Goal: Task Accomplishment & Management: Manage account settings

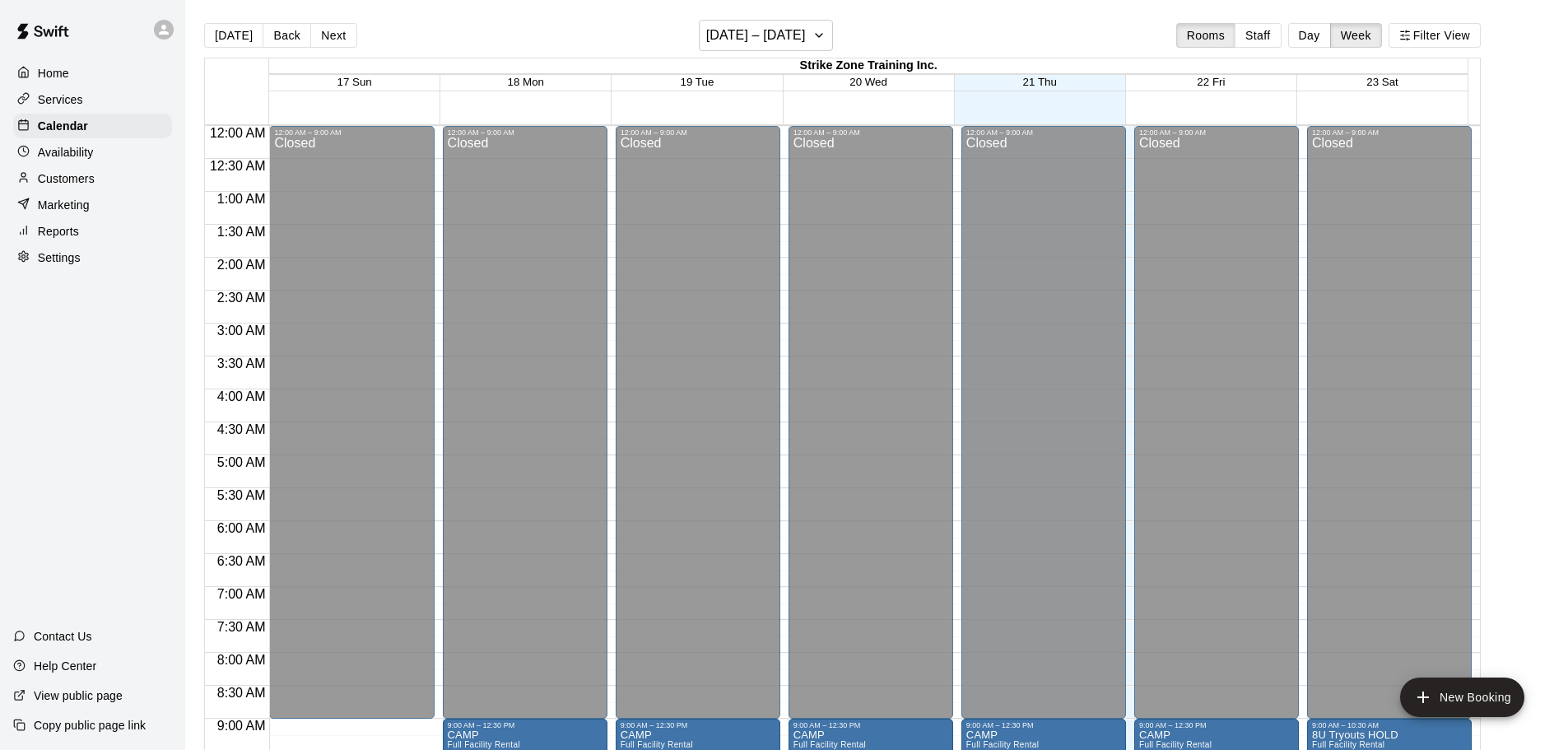
scroll to position [634, 0]
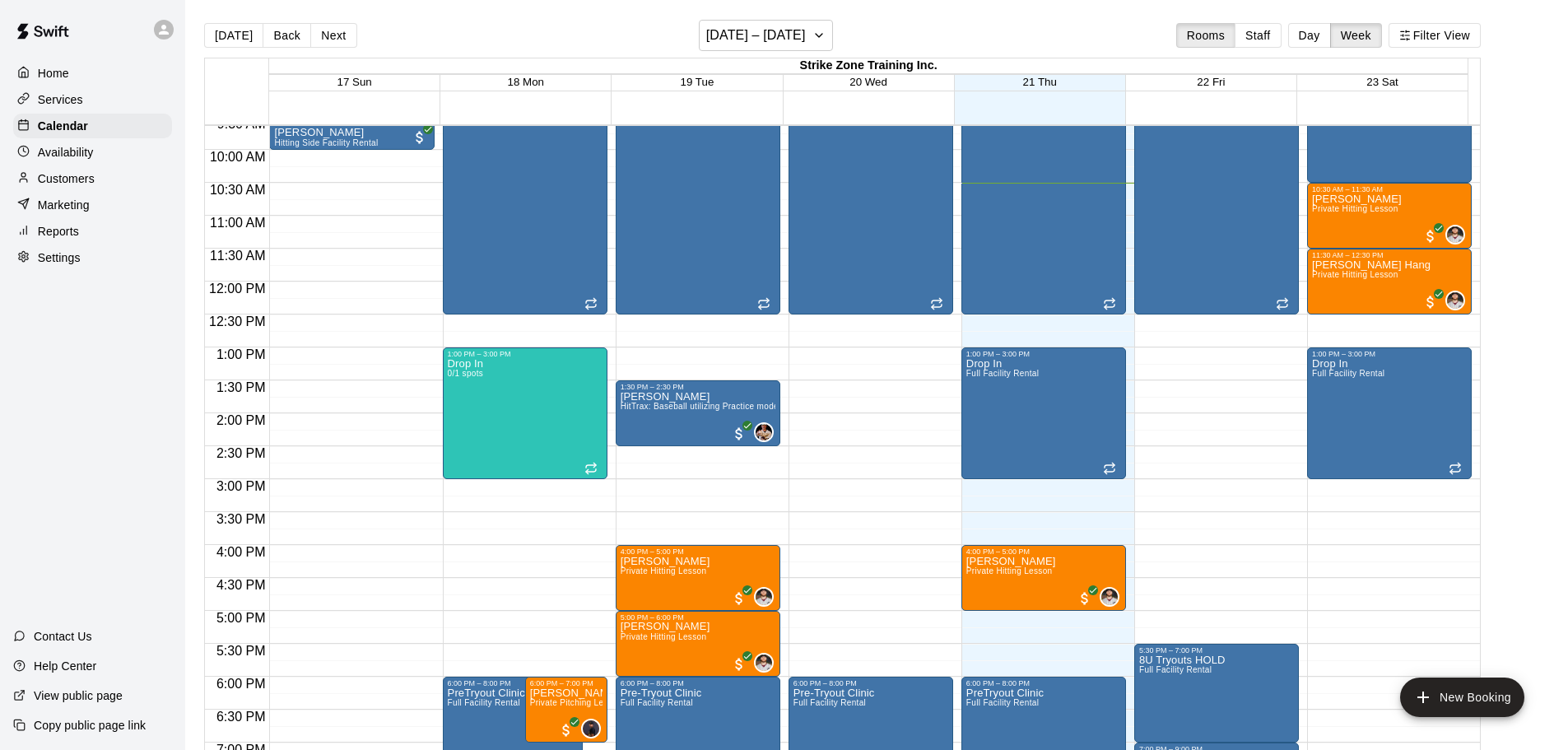
click at [111, 174] on div "Customers" at bounding box center [93, 178] width 159 height 24
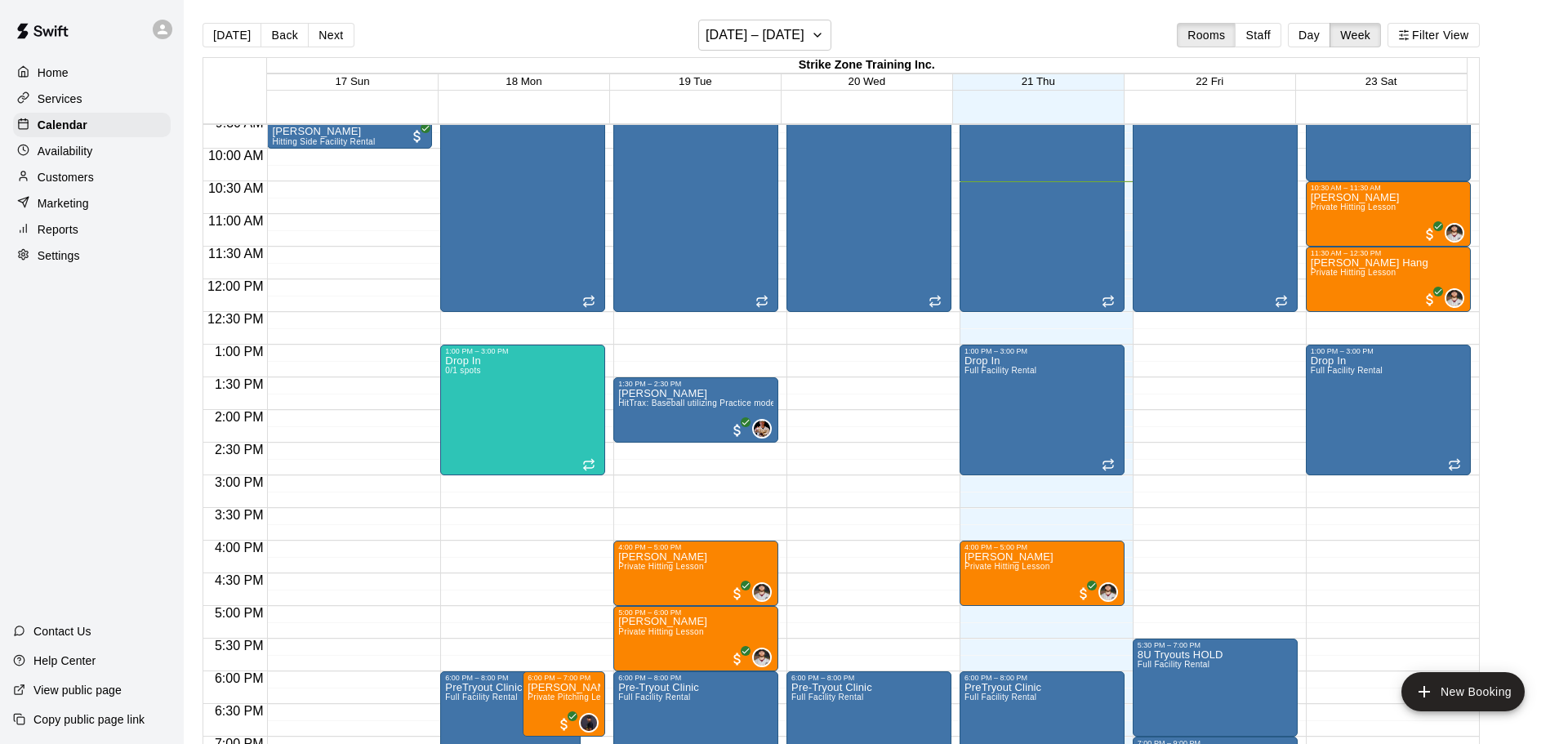
click at [110, 173] on div "Customers" at bounding box center [92, 177] width 158 height 24
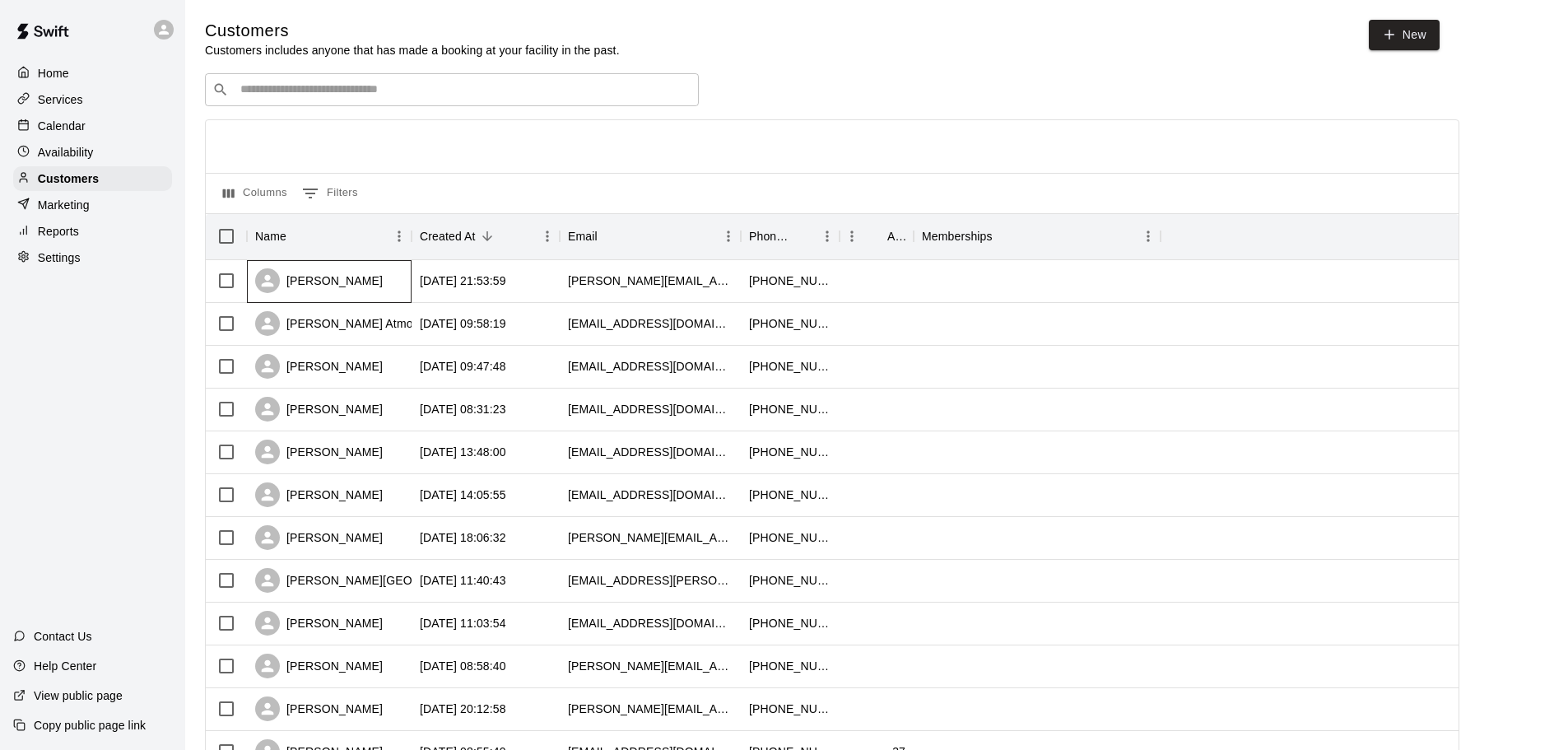
click at [288, 274] on div "Ryan Hennessey" at bounding box center [319, 280] width 128 height 24
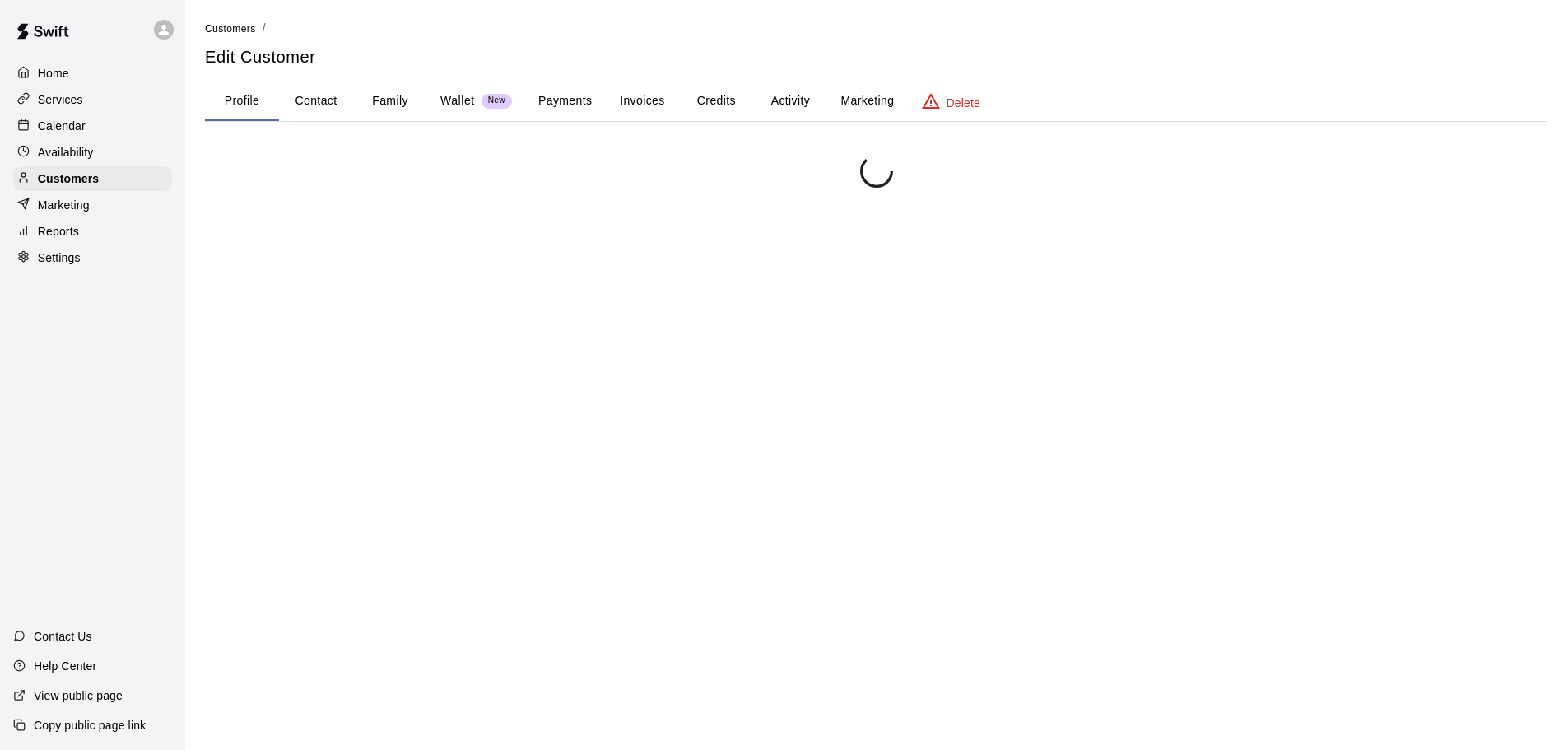
click at [317, 115] on button "Contact" at bounding box center [316, 101] width 74 height 40
select select "**"
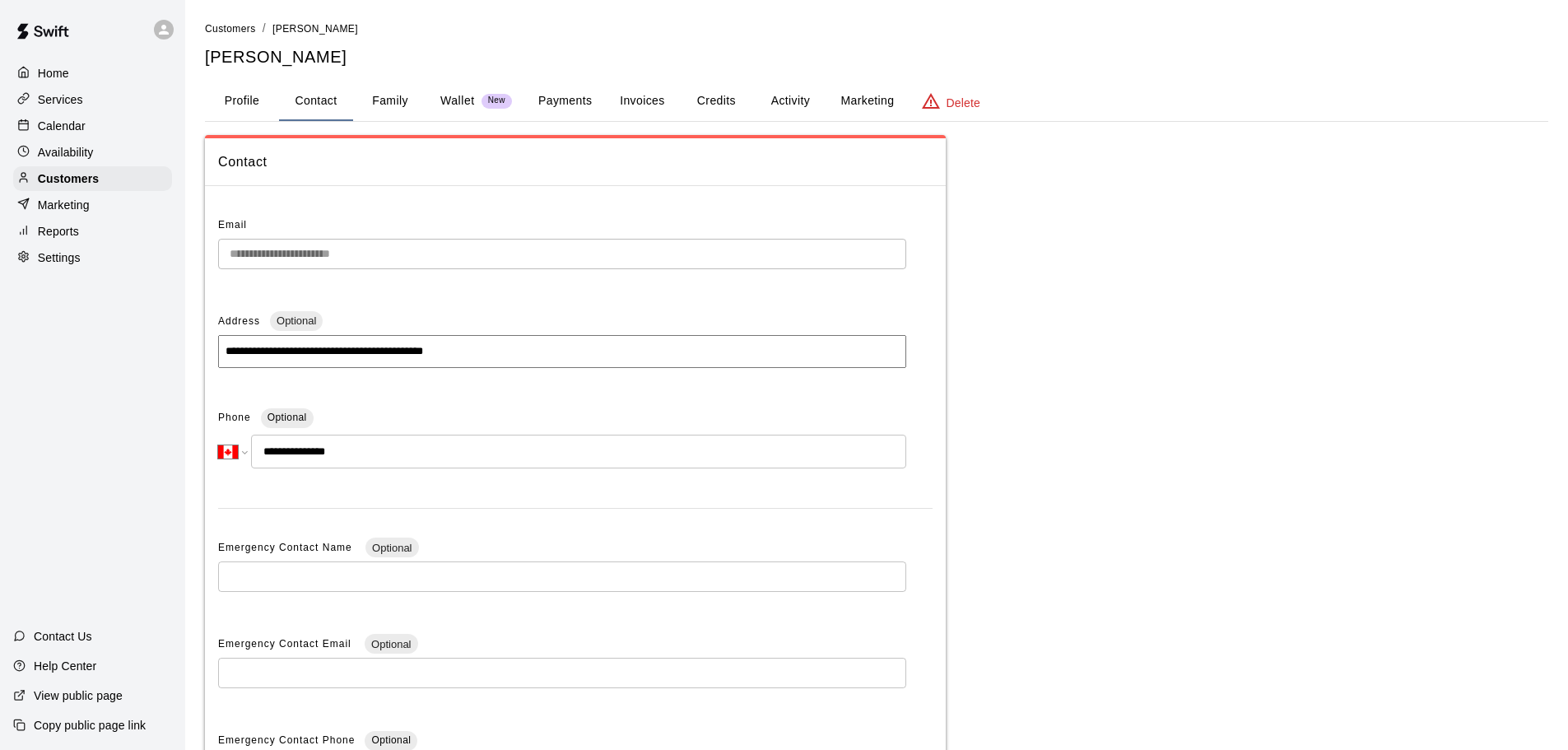
click at [379, 104] on button "Family" at bounding box center [390, 101] width 74 height 40
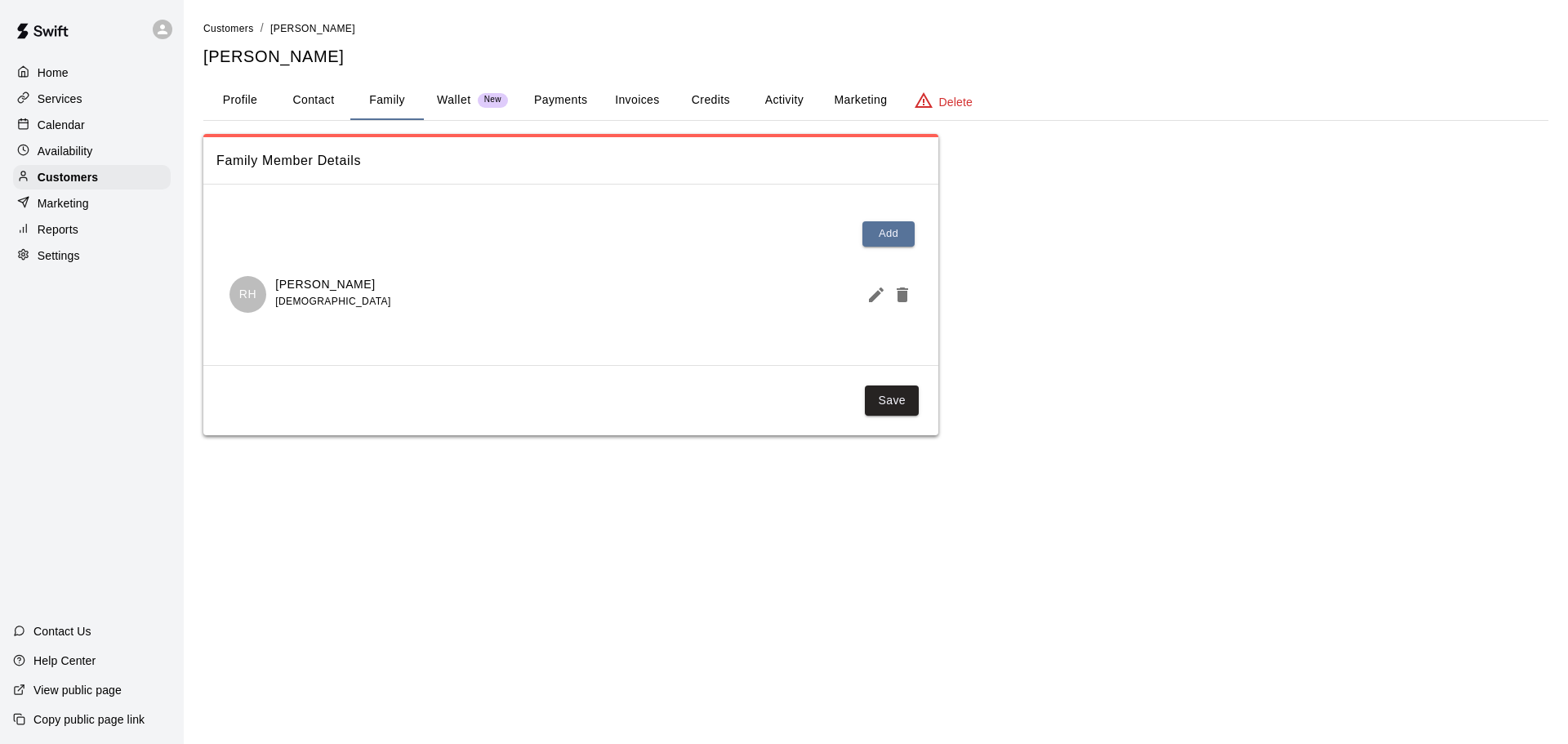
drag, startPoint x: 395, startPoint y: 280, endPoint x: 276, endPoint y: 280, distance: 119.0
click at [276, 280] on div "RH Rylen Hennessey 7 years old" at bounding box center [570, 295] width 682 height 37
copy p "Rylen Hennessey"
click at [307, 87] on button "Contact" at bounding box center [313, 100] width 73 height 40
select select "**"
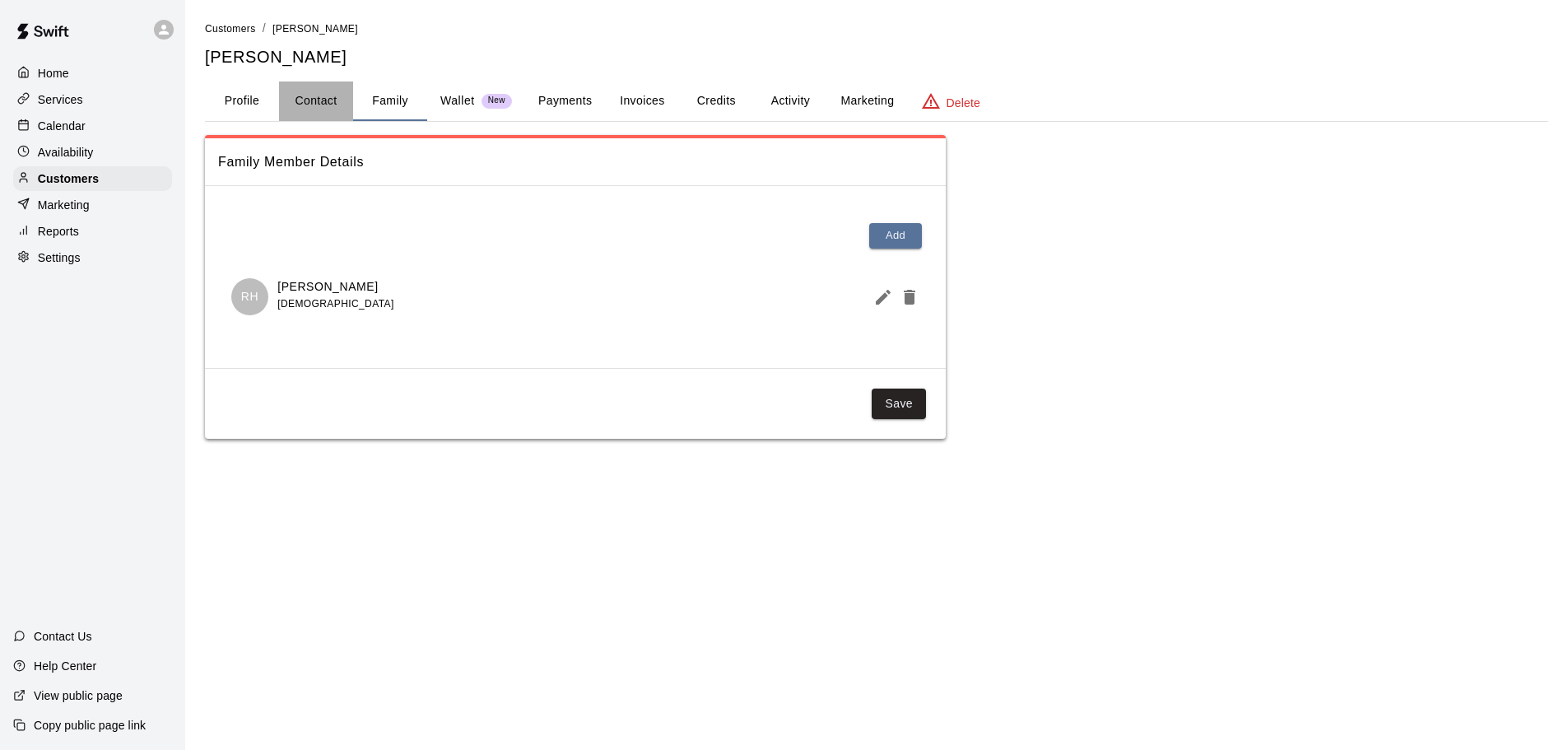
select select "**"
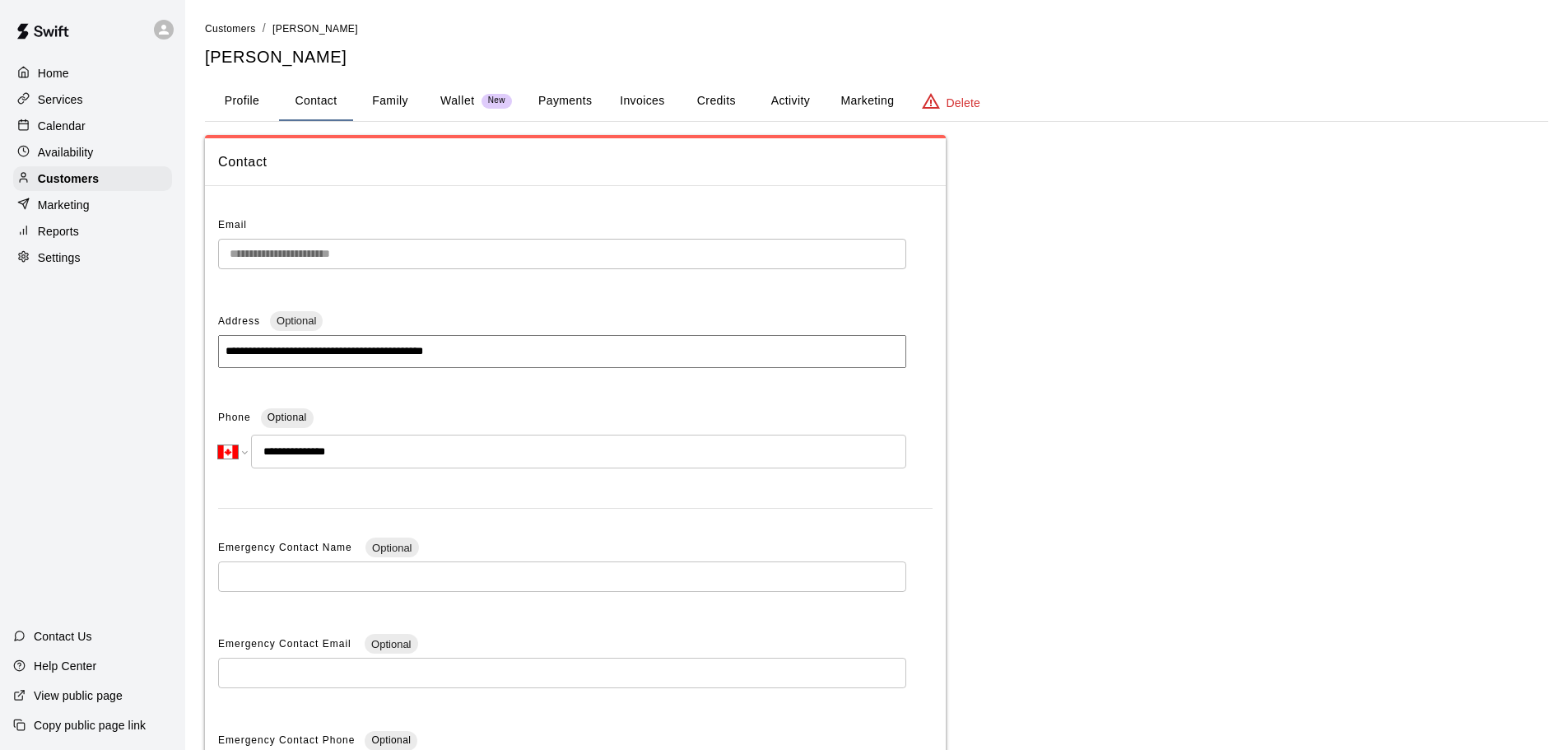
drag, startPoint x: 282, startPoint y: 453, endPoint x: 352, endPoint y: 467, distance: 71.4
click at [352, 467] on input "**********" at bounding box center [579, 451] width 655 height 34
click at [97, 191] on div "Customers" at bounding box center [93, 178] width 159 height 24
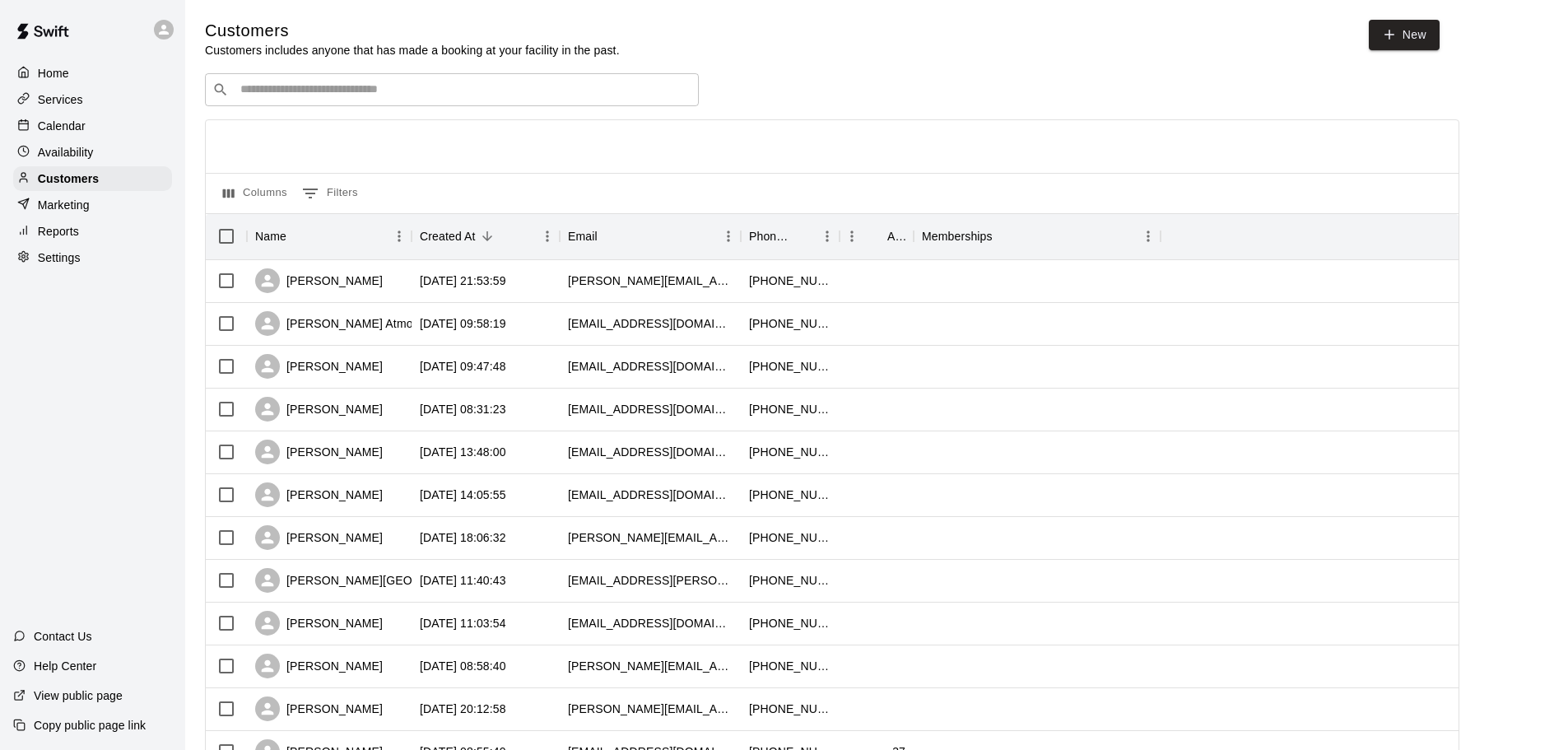
click at [336, 103] on div "​ ​" at bounding box center [451, 90] width 494 height 33
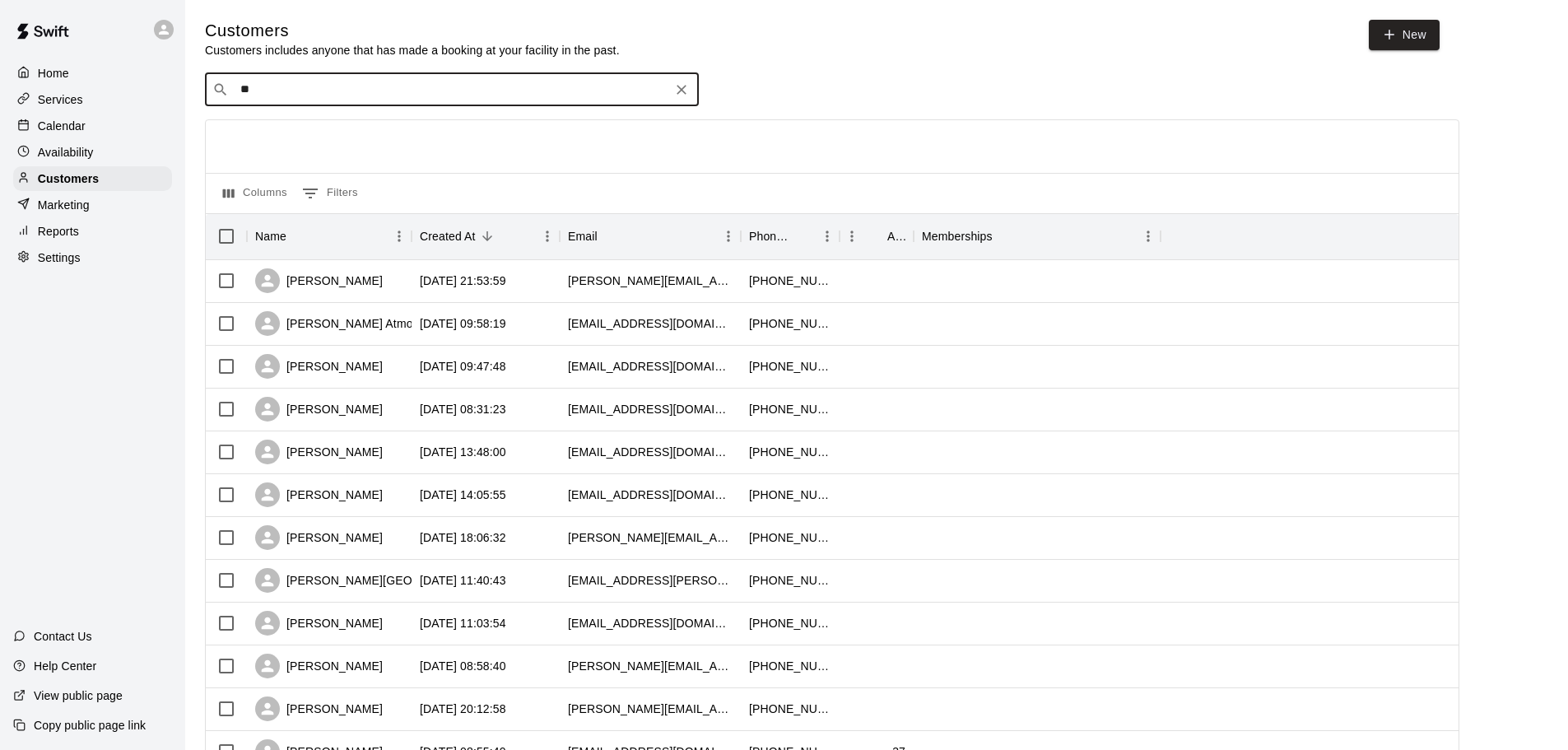
type input "***"
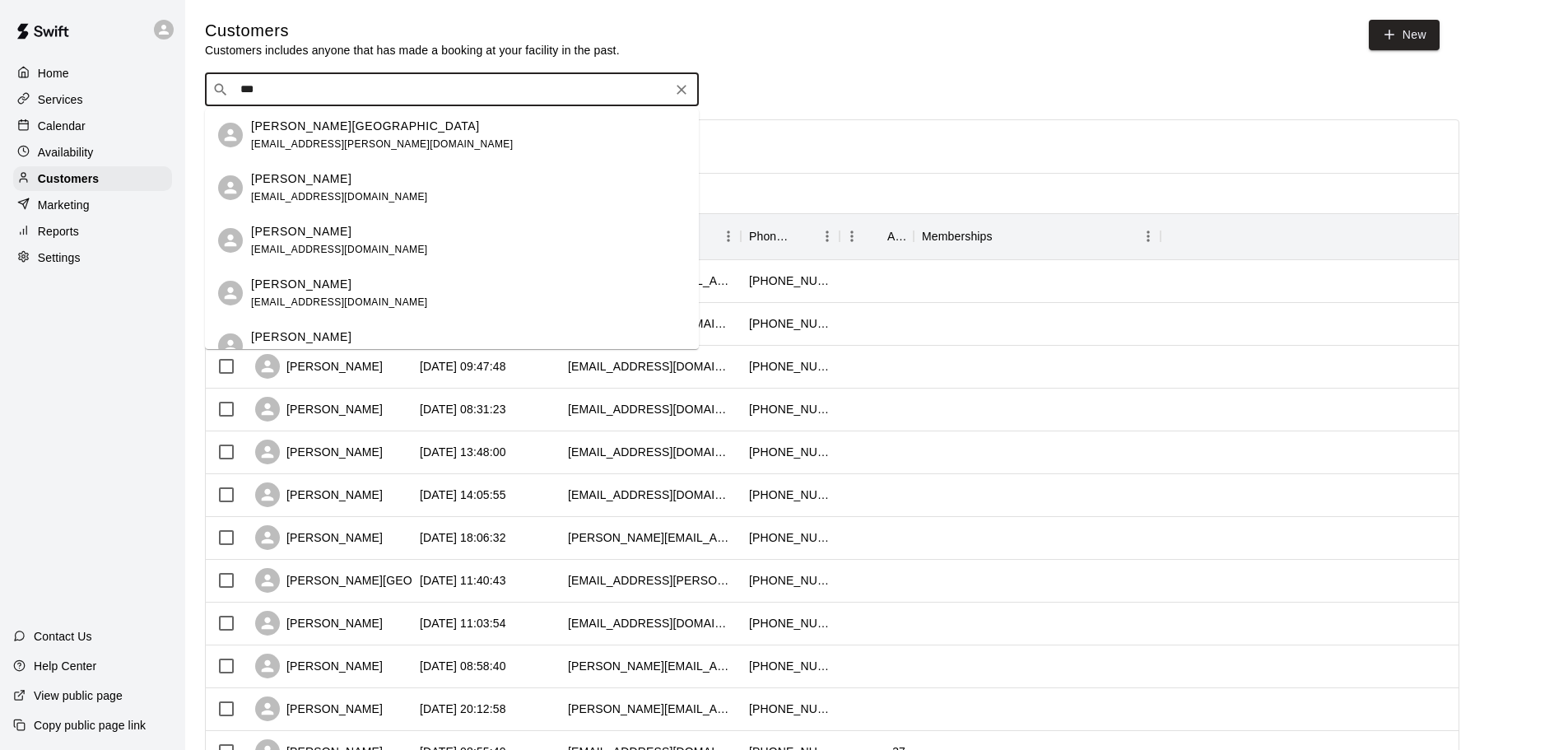
click at [323, 128] on div "Davis Park" at bounding box center [382, 127] width 262 height 18
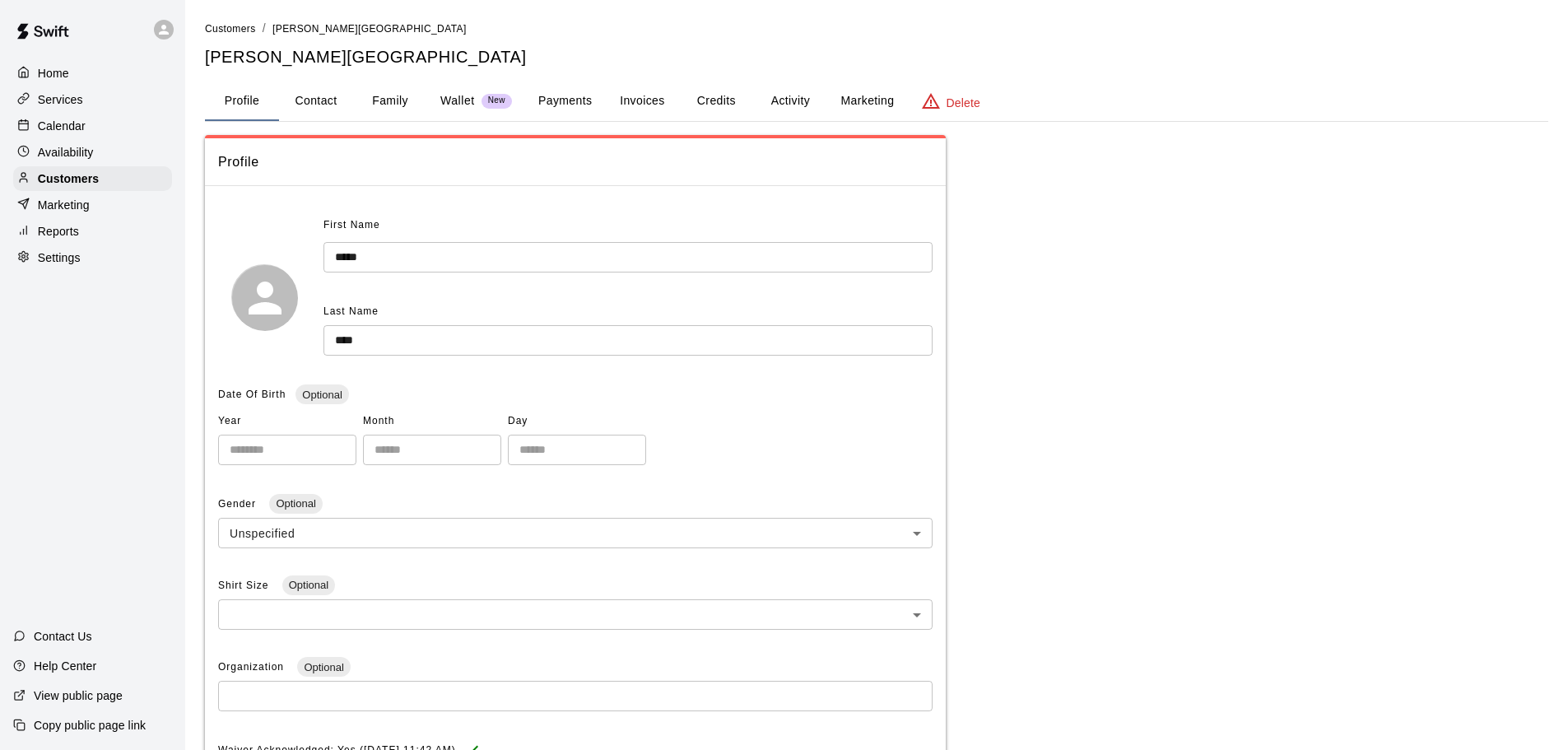
click at [337, 100] on button "Contact" at bounding box center [316, 101] width 74 height 40
select select "**"
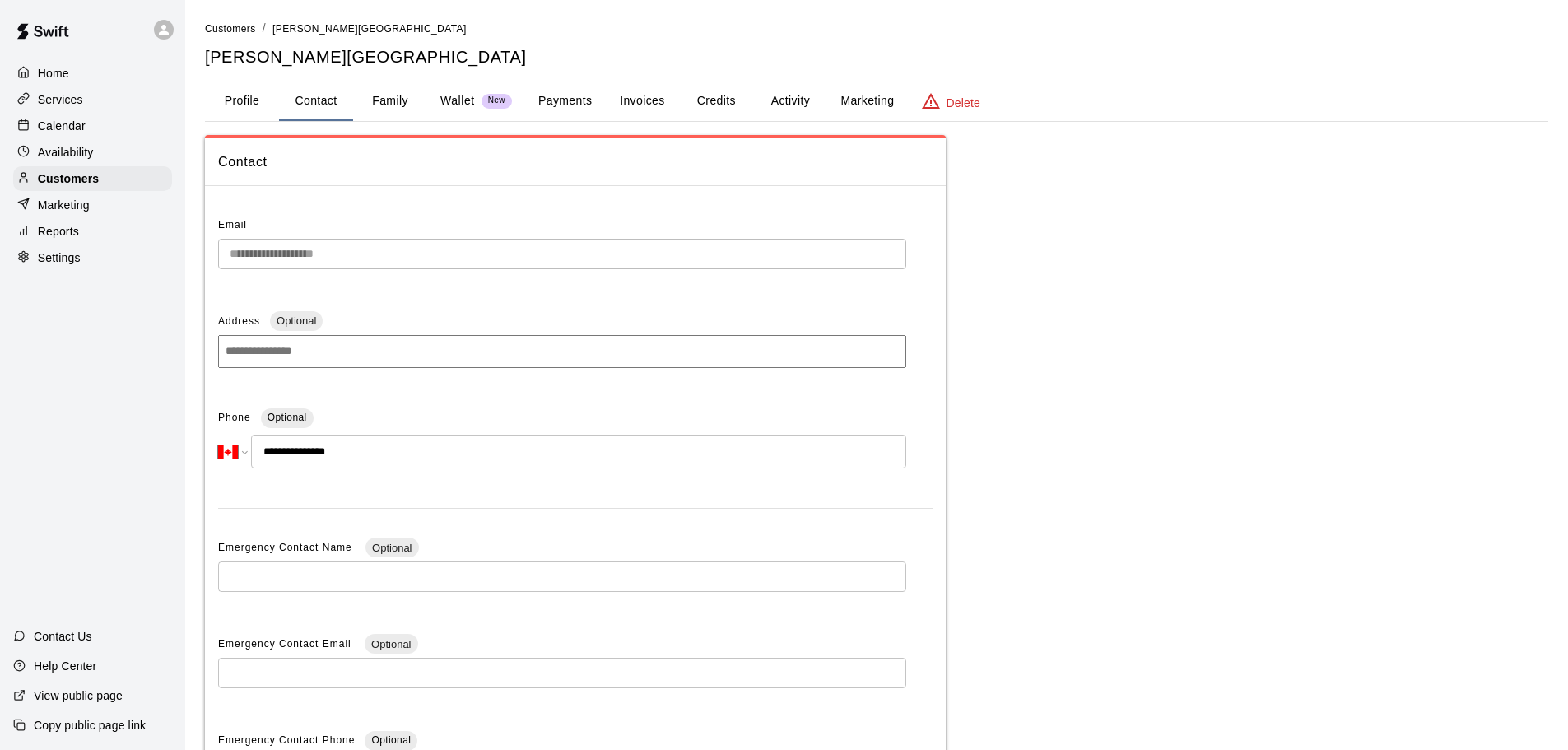
click at [416, 101] on button "Family" at bounding box center [390, 101] width 74 height 40
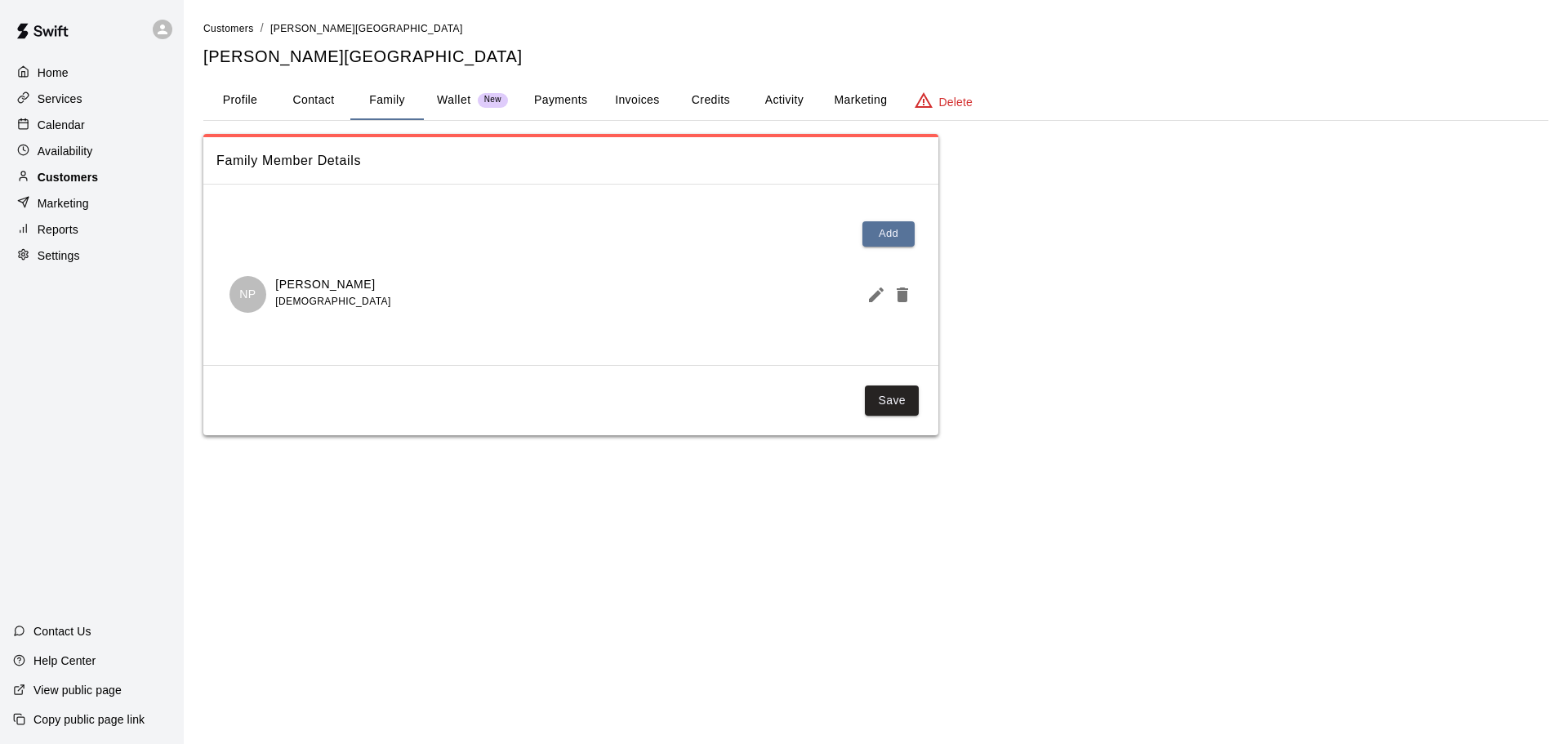
click at [111, 178] on div "Customers" at bounding box center [92, 177] width 158 height 24
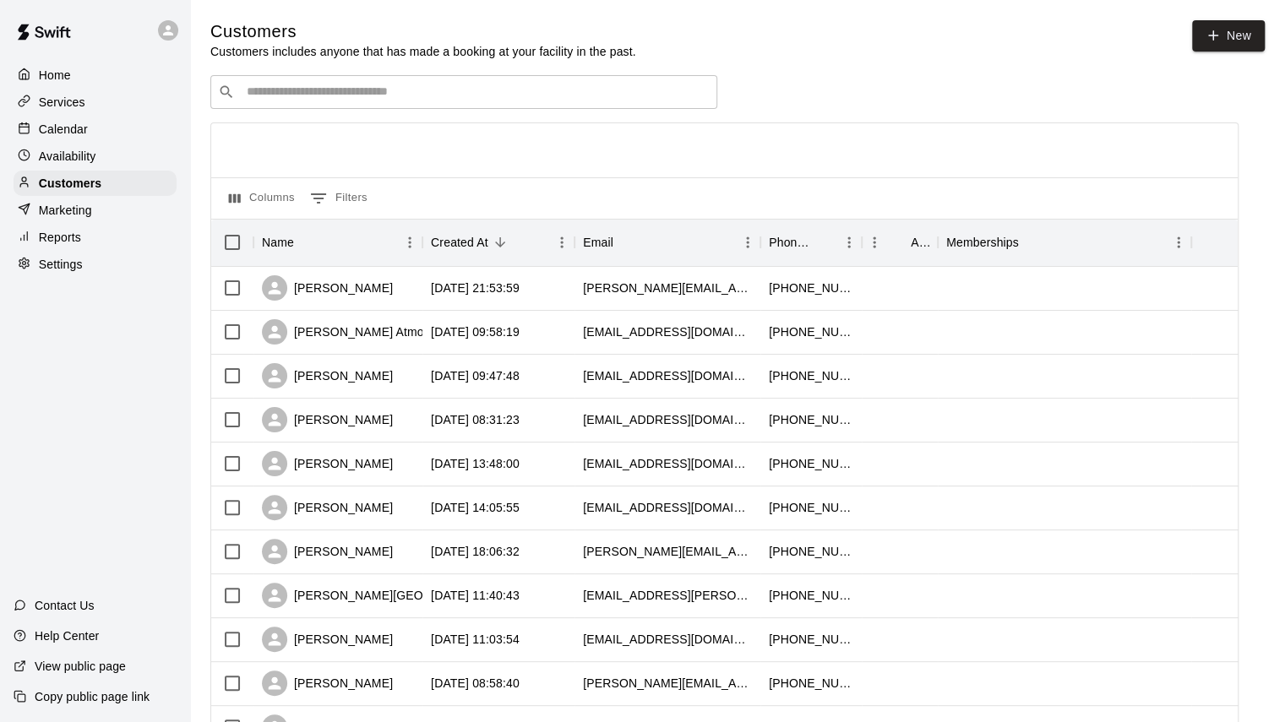
click at [83, 131] on p "Calendar" at bounding box center [63, 129] width 49 height 17
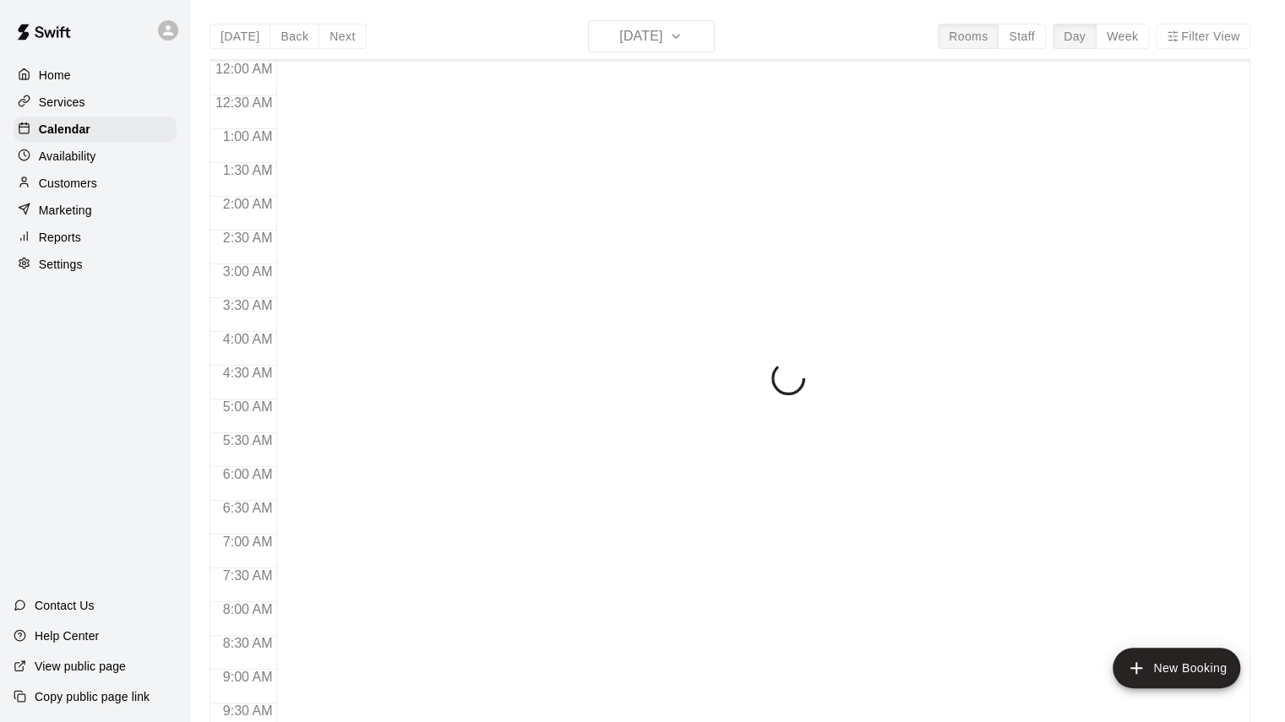
scroll to position [747, 0]
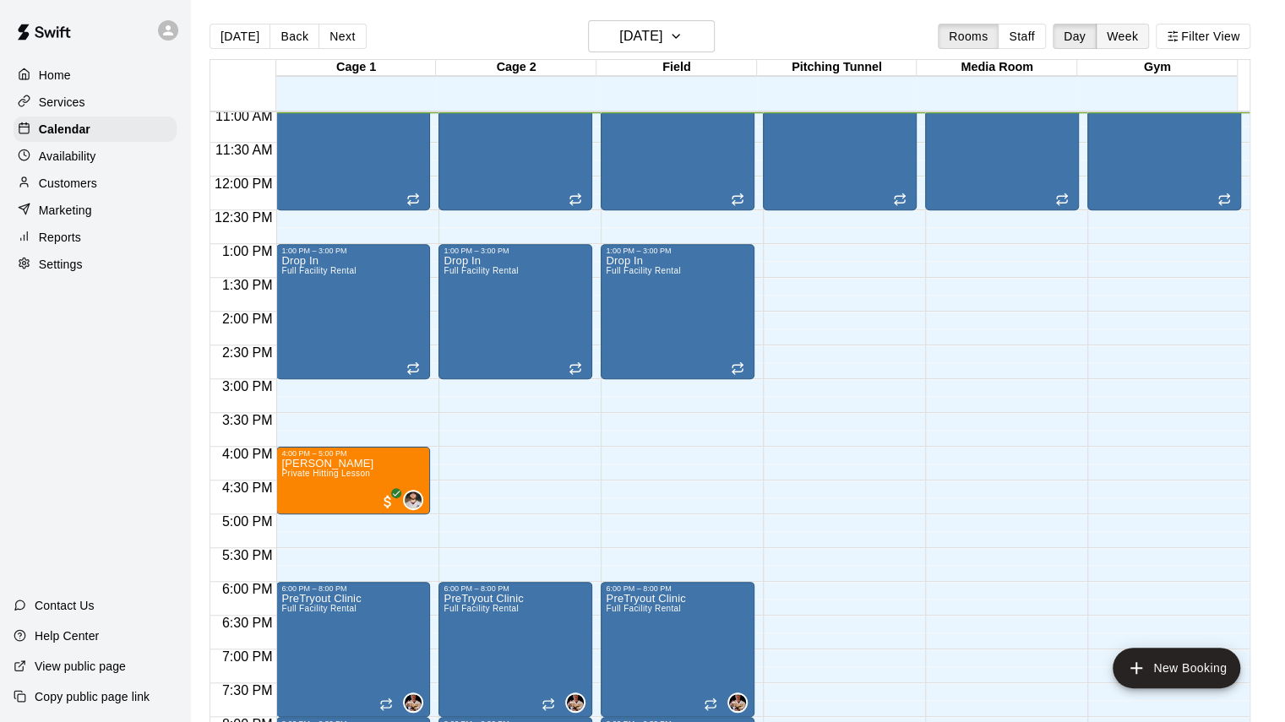
click at [1137, 40] on button "Week" at bounding box center [1122, 36] width 53 height 25
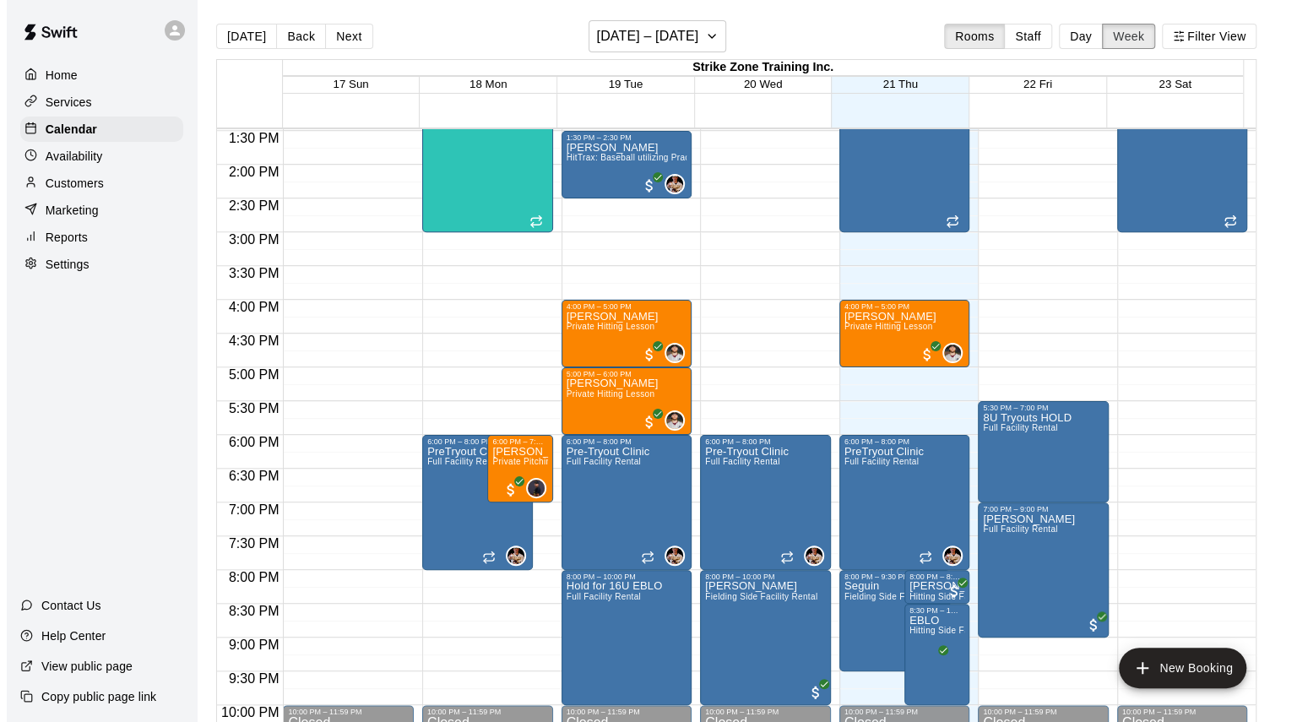
scroll to position [1000, 0]
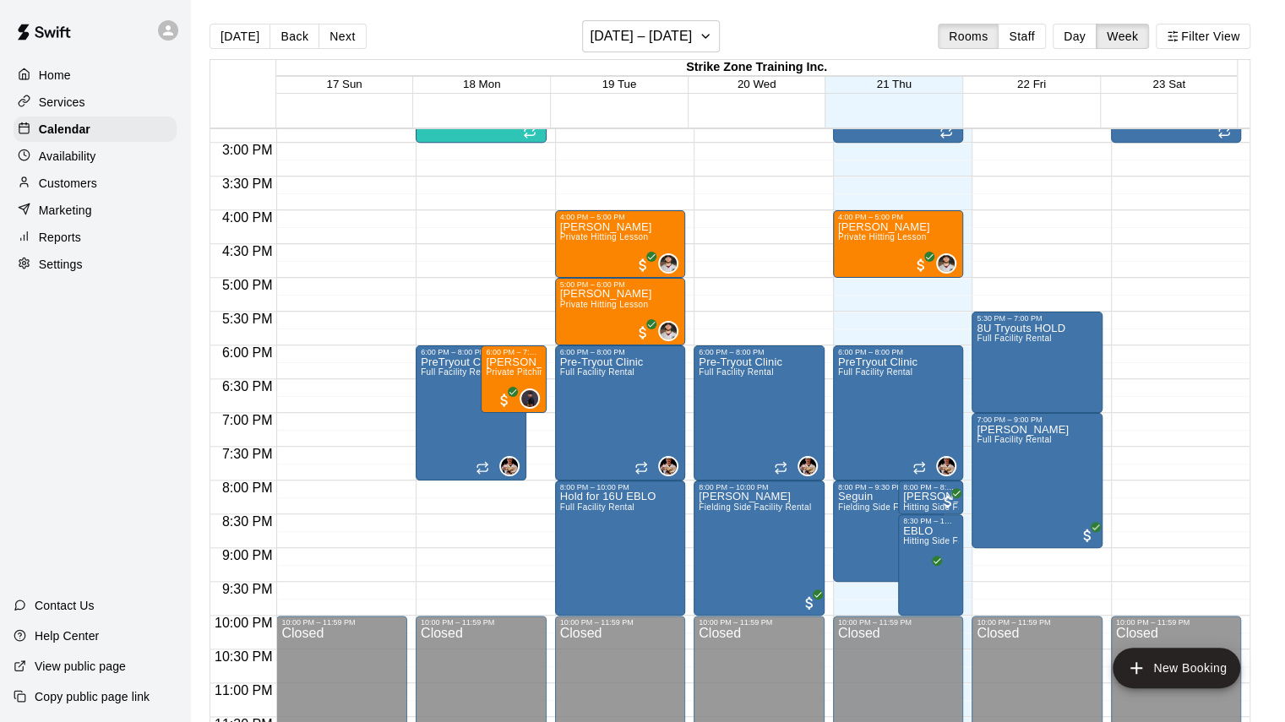
click at [69, 188] on p "Customers" at bounding box center [68, 183] width 58 height 17
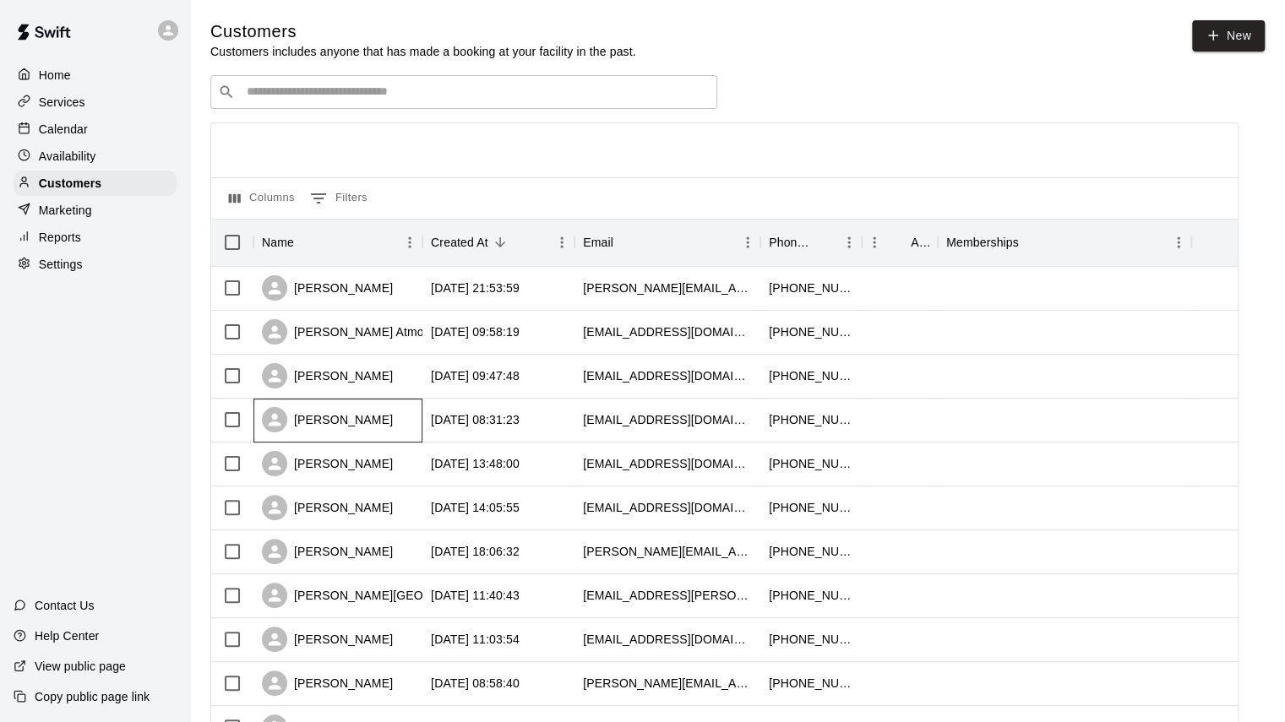
click at [361, 443] on div "Stephanie Thompson" at bounding box center [337, 421] width 169 height 44
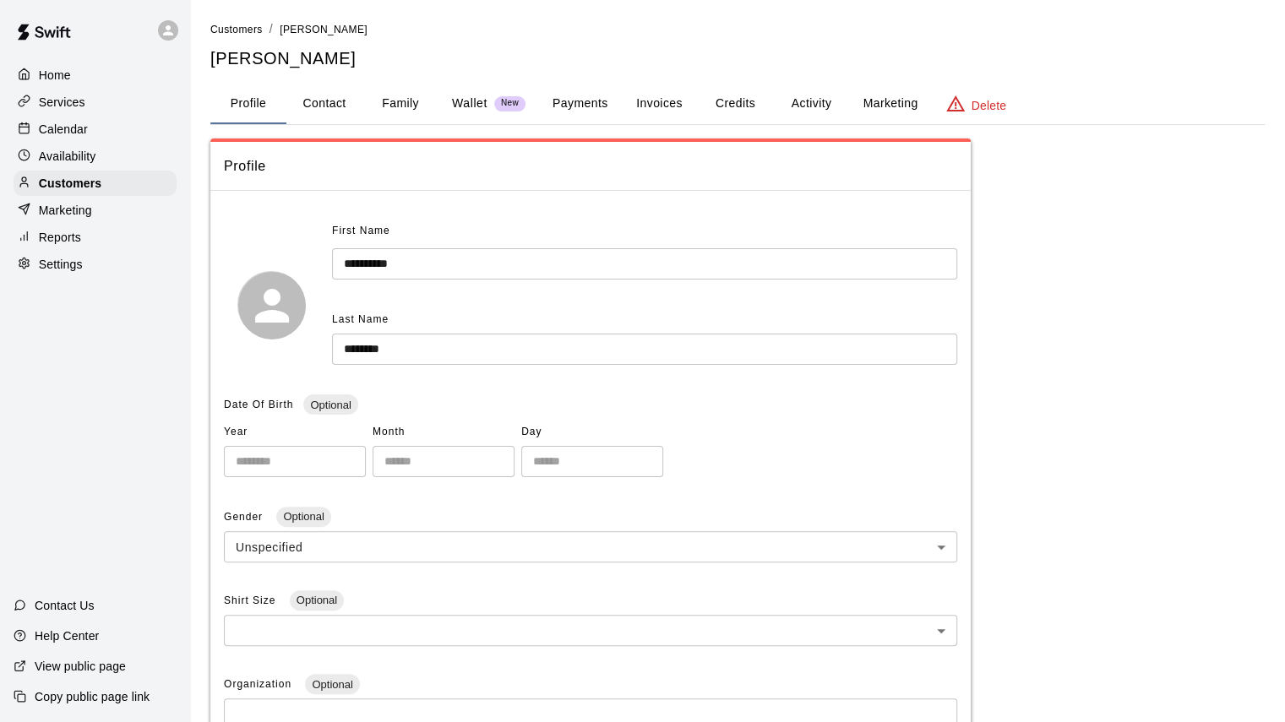
click at [328, 100] on button "Contact" at bounding box center [324, 104] width 76 height 41
select select "**"
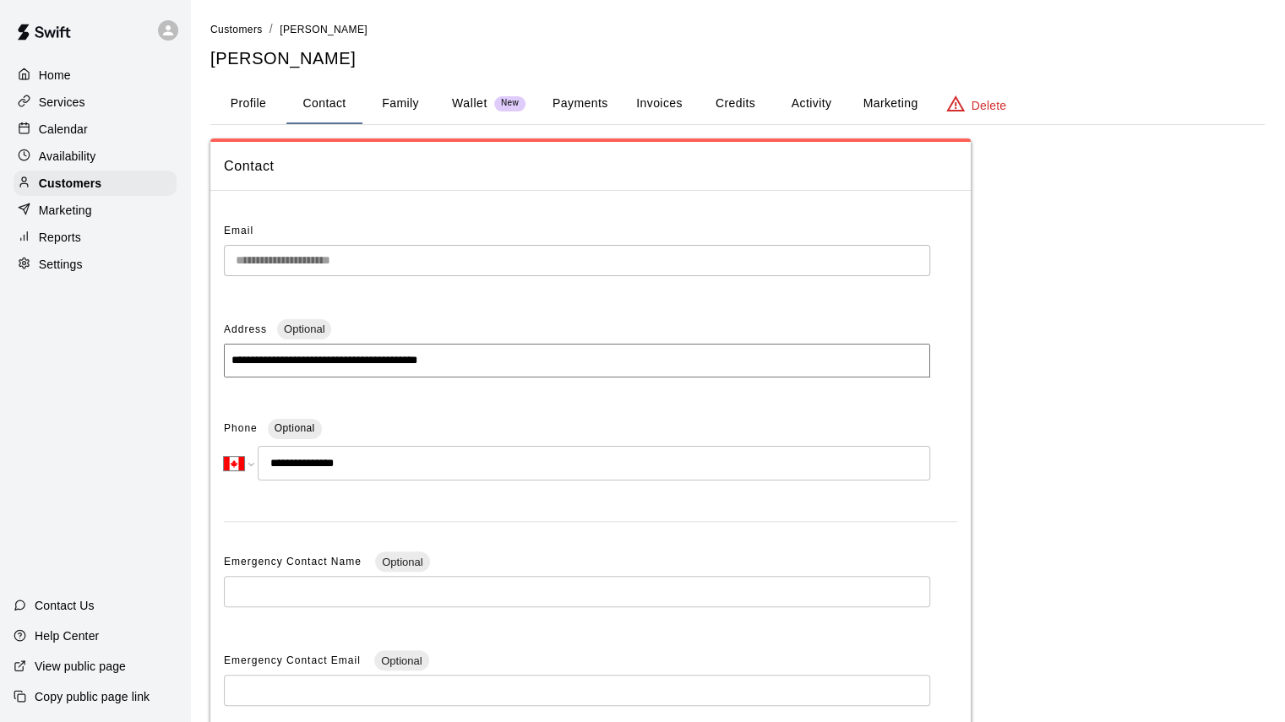
drag, startPoint x: 292, startPoint y: 467, endPoint x: 371, endPoint y: 472, distance: 78.7
click at [371, 472] on input "**********" at bounding box center [594, 463] width 672 height 35
click at [409, 100] on button "Family" at bounding box center [400, 104] width 76 height 41
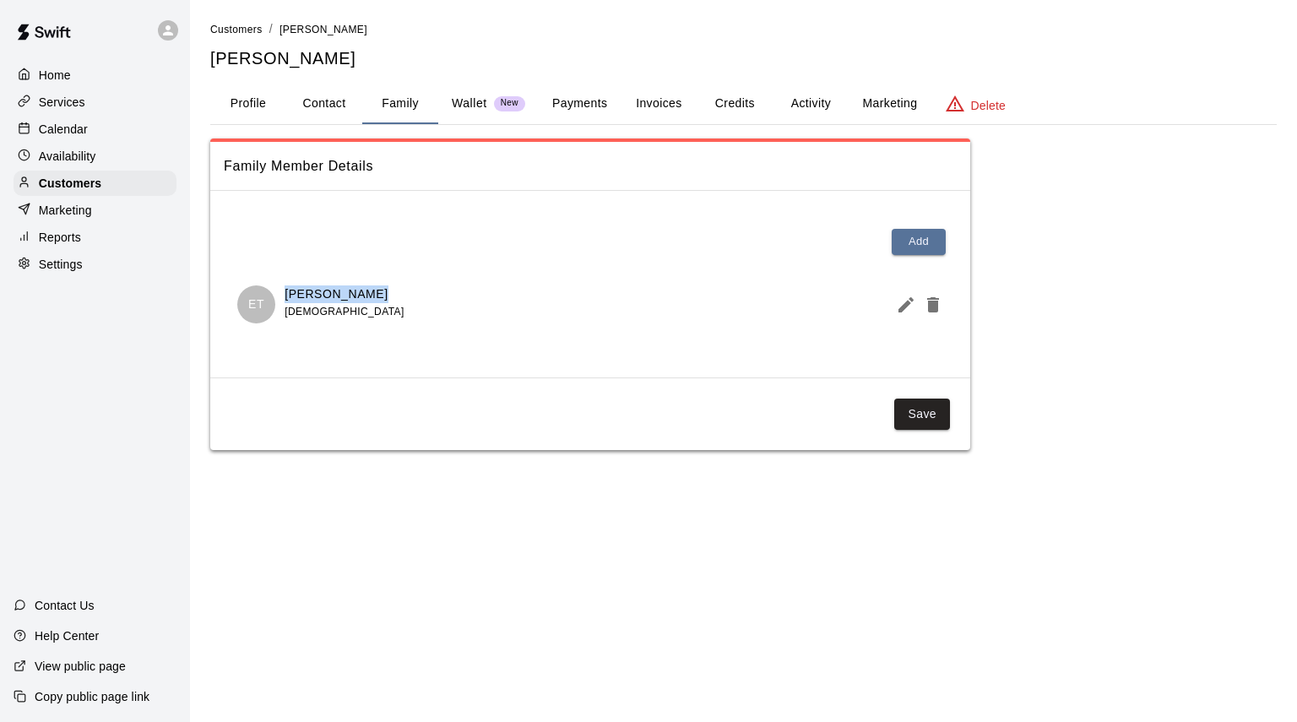
drag, startPoint x: 286, startPoint y: 293, endPoint x: 387, endPoint y: 292, distance: 100.5
click at [387, 292] on div "ET Evan Thompson 8 years old" at bounding box center [590, 305] width 706 height 38
copy p "Evan Thompson"
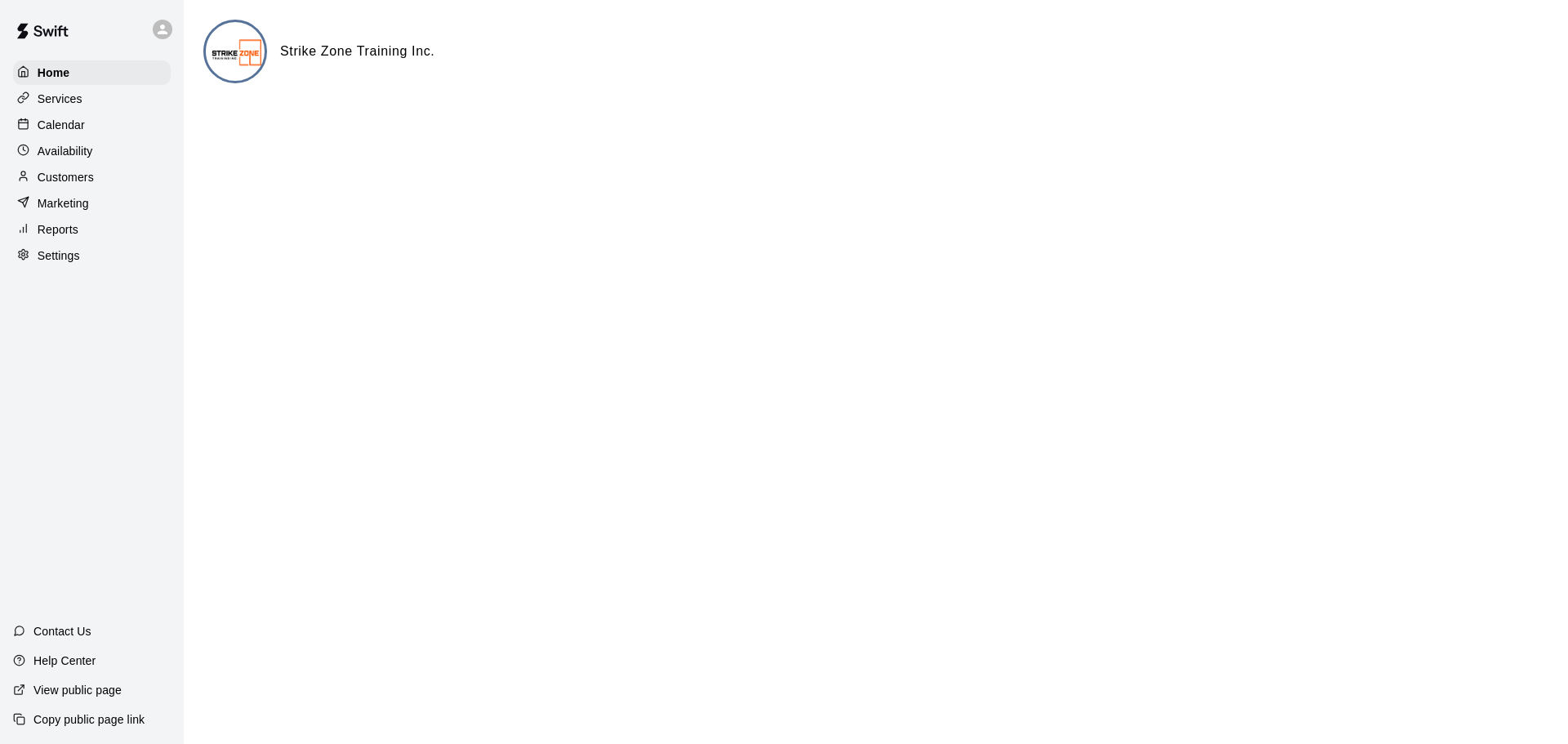
click at [61, 115] on div "Calendar" at bounding box center [92, 125] width 158 height 24
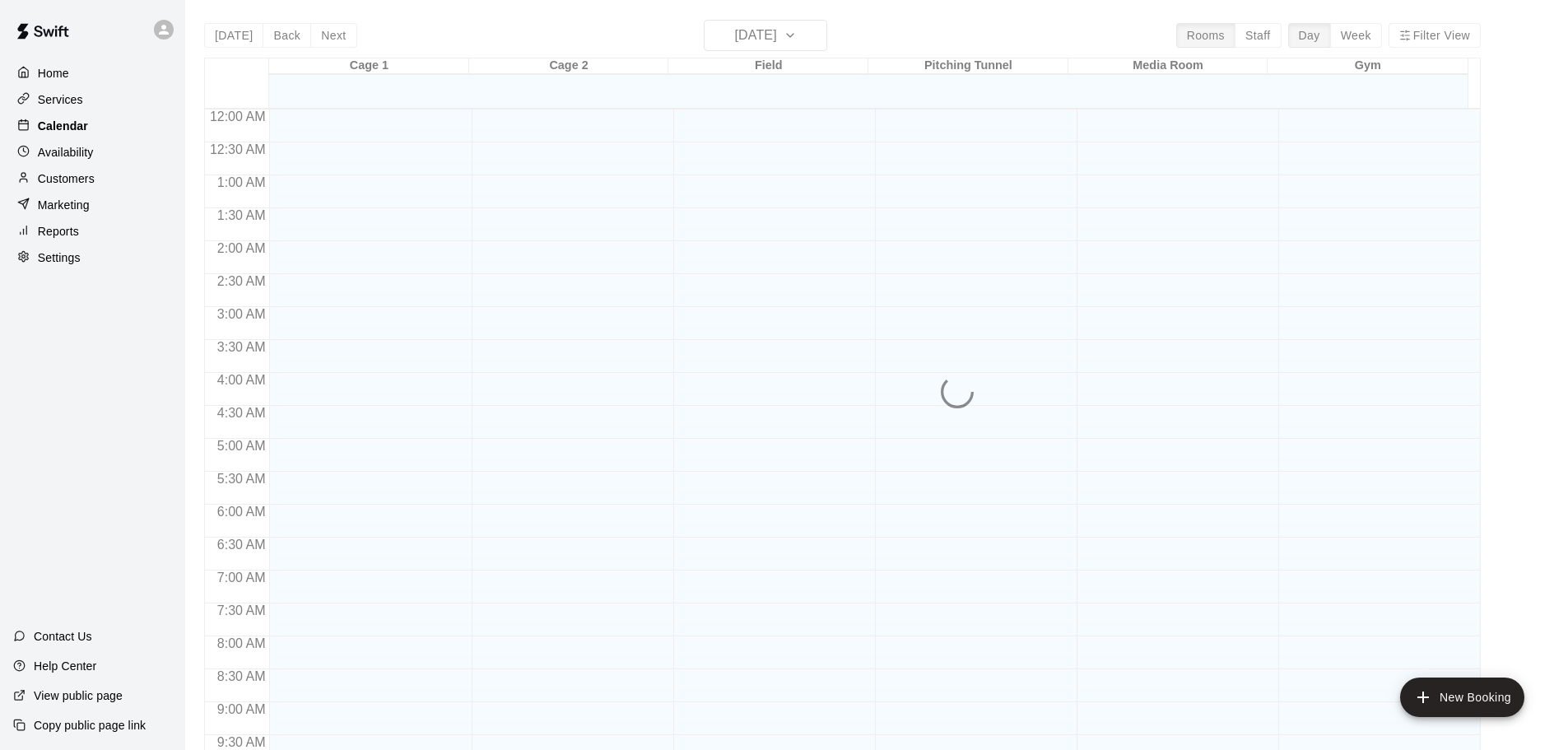
scroll to position [750, 0]
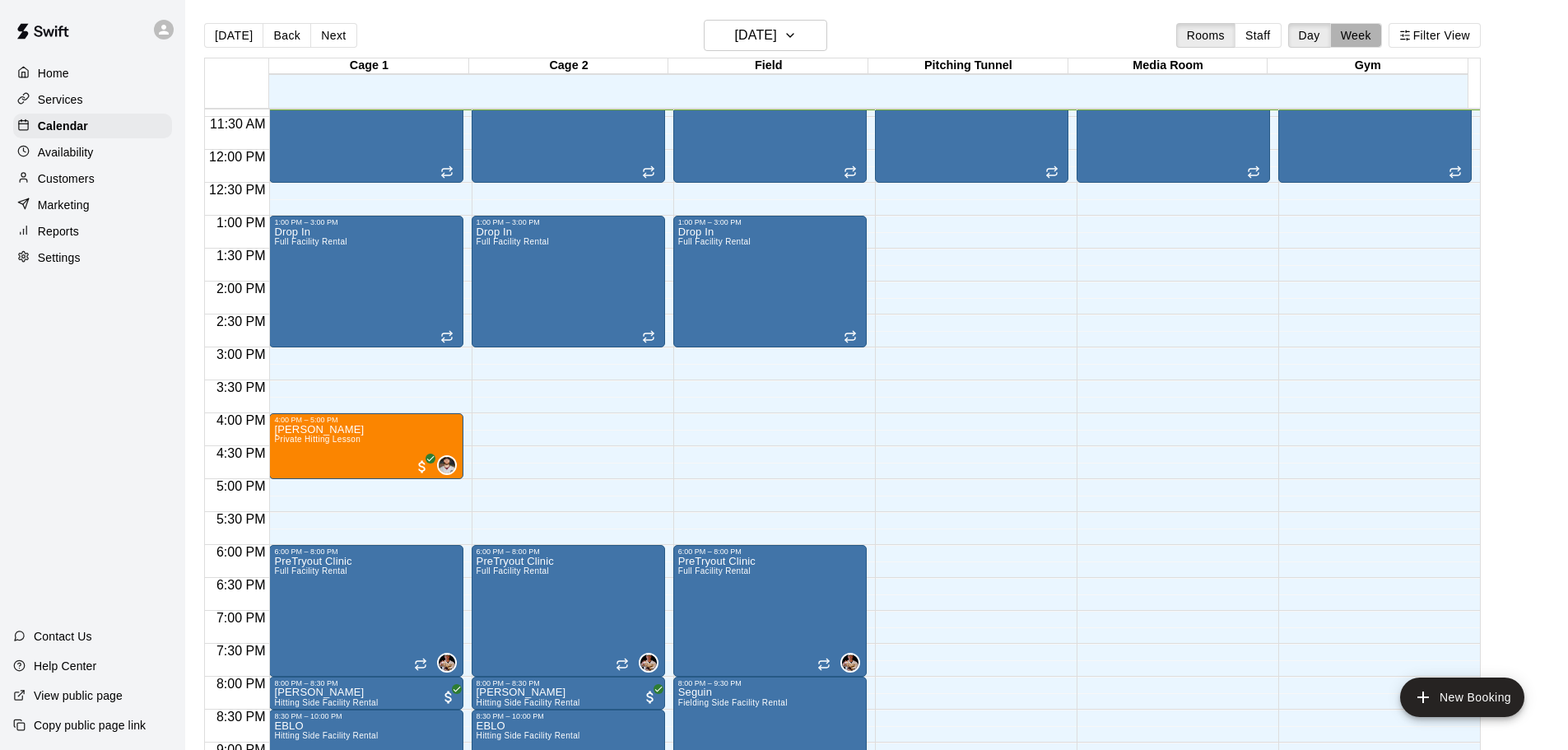
click at [1382, 45] on button "Week" at bounding box center [1356, 35] width 52 height 24
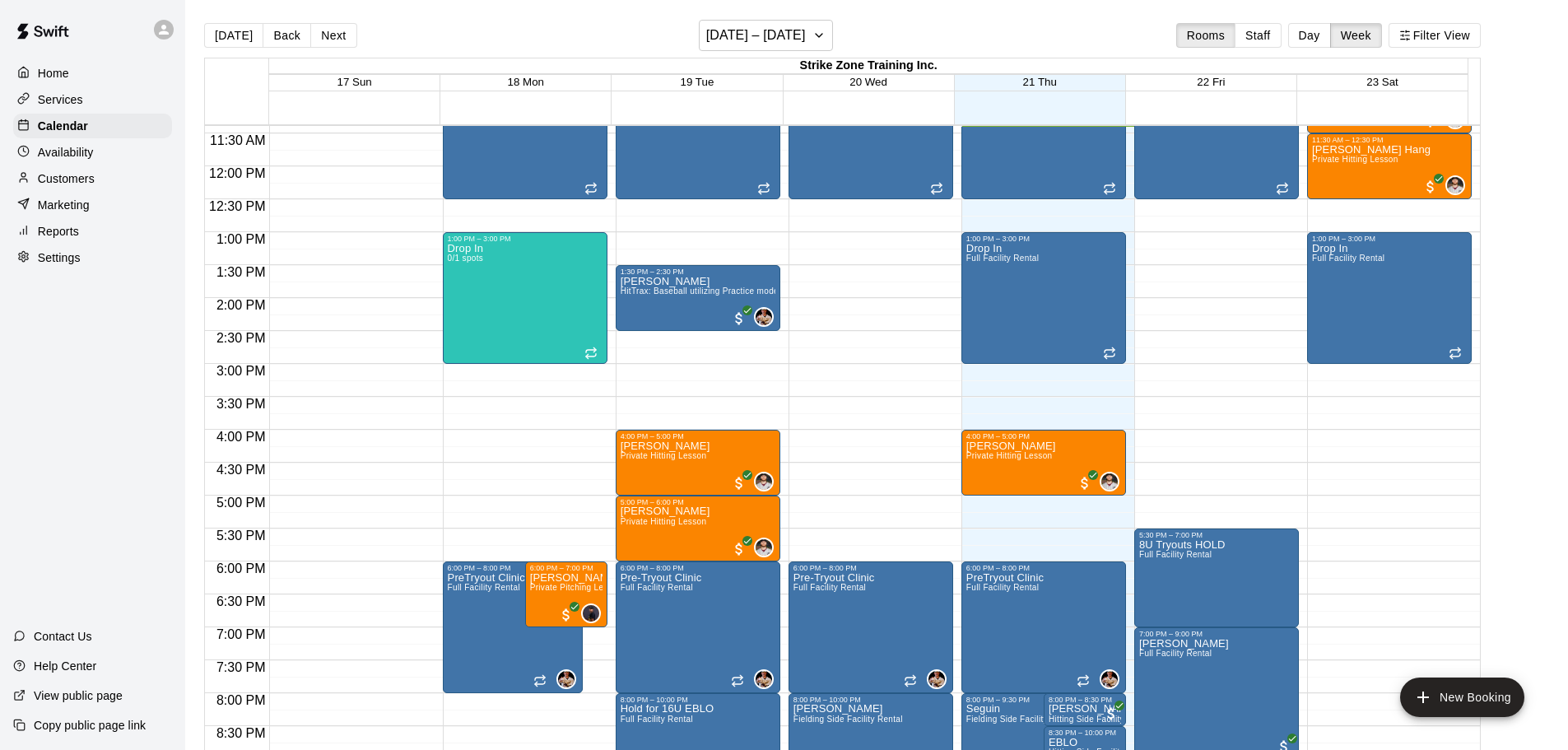
drag, startPoint x: 337, startPoint y: 40, endPoint x: 334, endPoint y: 29, distance: 11.4
click at [337, 40] on button "Next" at bounding box center [332, 35] width 46 height 24
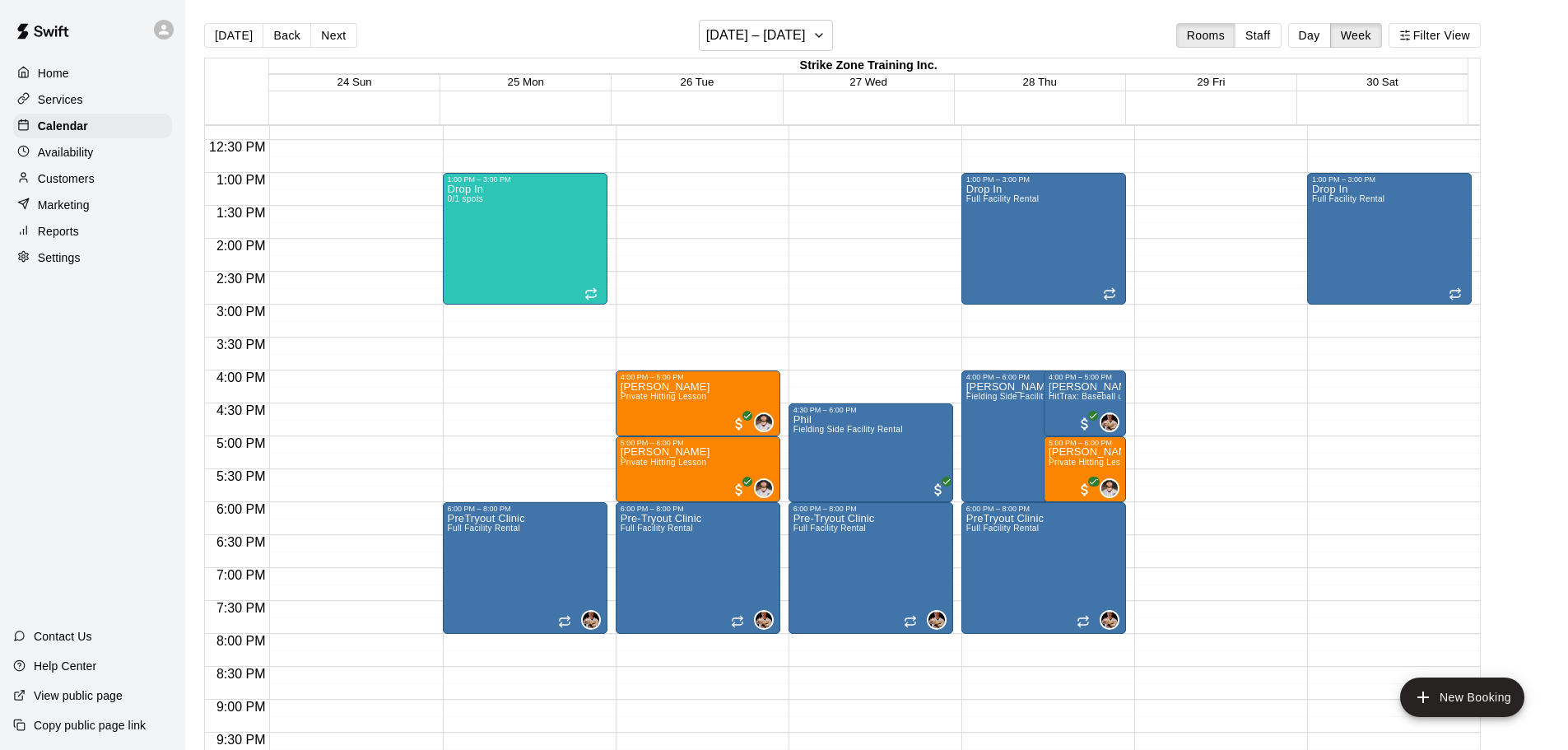
scroll to position [940, 0]
